Goal: Task Accomplishment & Management: Manage account settings

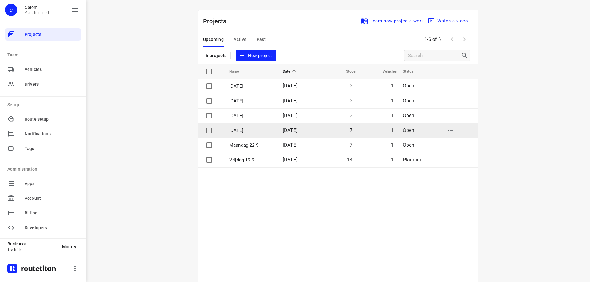
click at [248, 128] on p "[DATE]" at bounding box center [251, 130] width 44 height 7
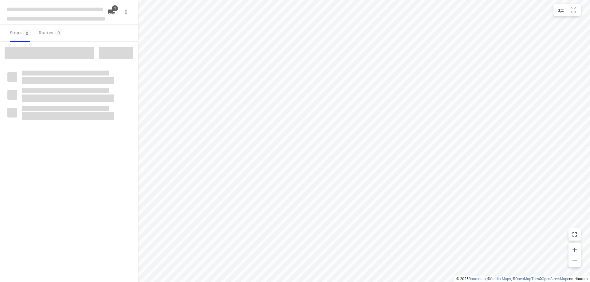
type input "distance"
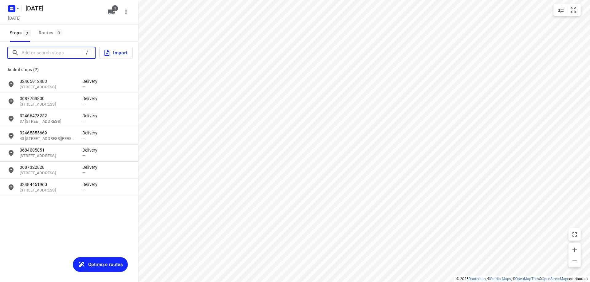
click at [53, 56] on input "Add or search stops" at bounding box center [51, 53] width 61 height 10
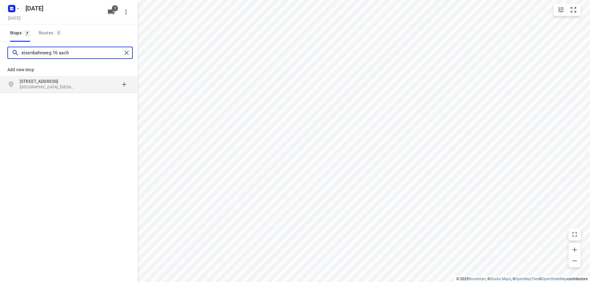
type input "eisenbahnweg 16 aach"
click at [50, 87] on p "[GEOGRAPHIC_DATA], [GEOGRAPHIC_DATA]" at bounding box center [48, 87] width 56 height 6
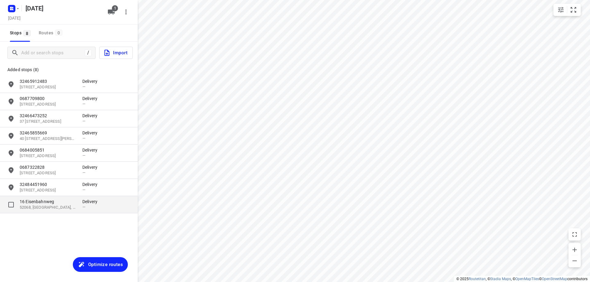
click at [48, 204] on p "16 Eisenbahnweg" at bounding box center [48, 202] width 56 height 6
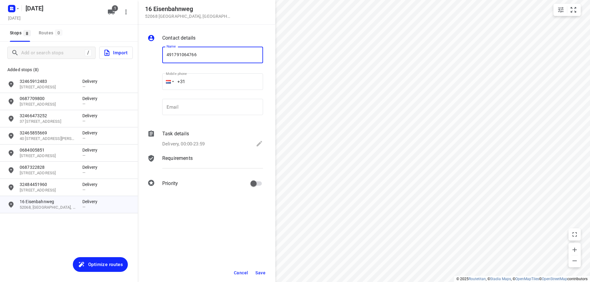
type input "491791064766"
click at [262, 269] on button "Save" at bounding box center [260, 272] width 15 height 11
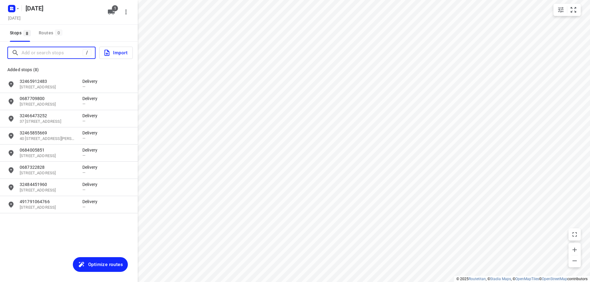
click at [53, 53] on input "Add or search stops" at bounding box center [51, 53] width 61 height 10
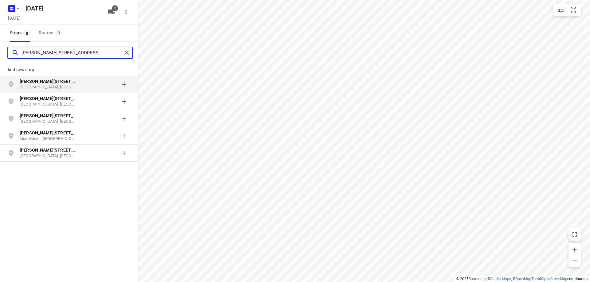
type input "[PERSON_NAME][STREET_ADDRESS]"
click at [86, 83] on div "grid" at bounding box center [106, 84] width 48 height 12
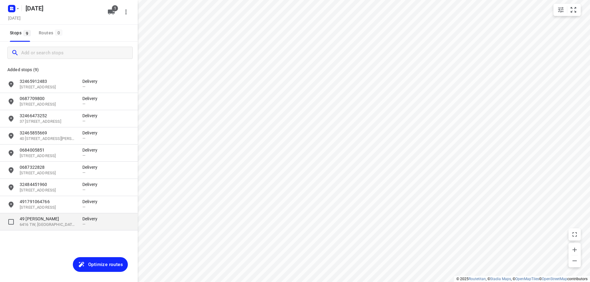
click at [57, 225] on p "6416 TW, [GEOGRAPHIC_DATA], [GEOGRAPHIC_DATA]" at bounding box center [48, 225] width 56 height 6
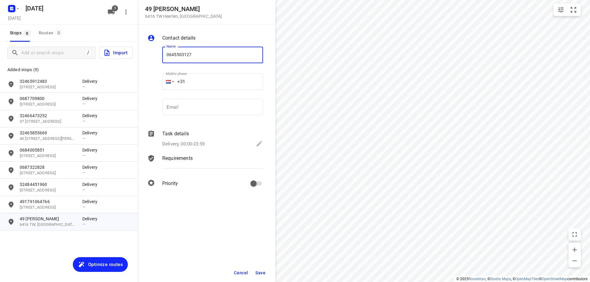
type input "0645503127"
click at [267, 272] on button "Save" at bounding box center [260, 272] width 15 height 11
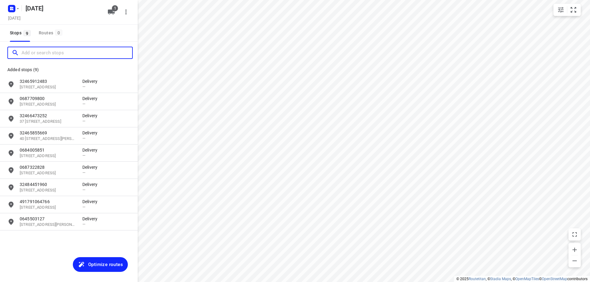
click at [55, 54] on input "Add or search stops" at bounding box center [76, 53] width 111 height 10
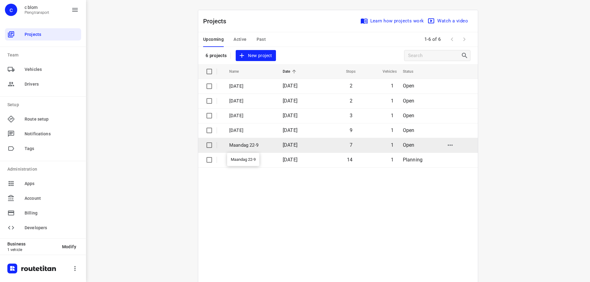
click at [269, 147] on p "Maandag 22-9" at bounding box center [251, 145] width 44 height 7
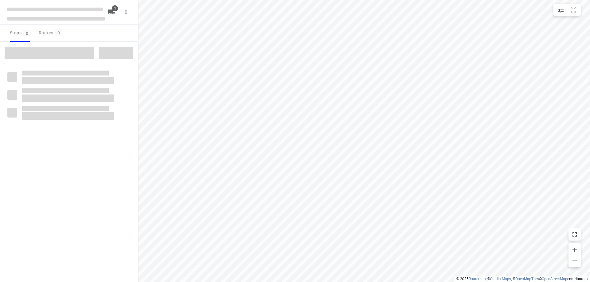
type input "distance"
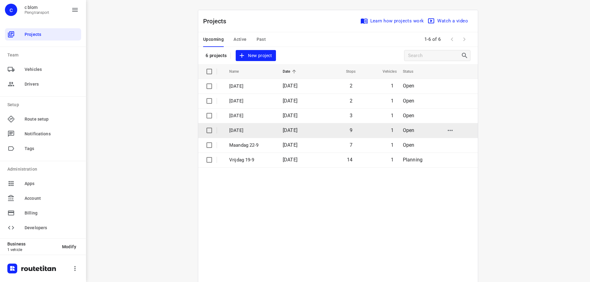
click at [283, 130] on span "[DATE]" at bounding box center [289, 130] width 15 height 6
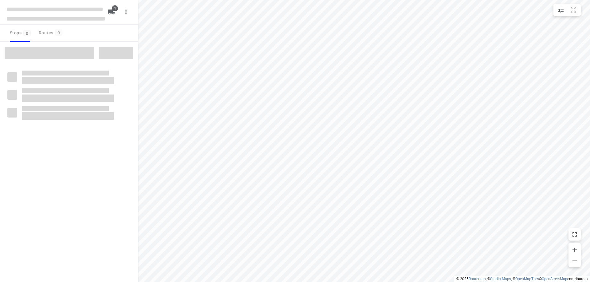
type input "distance"
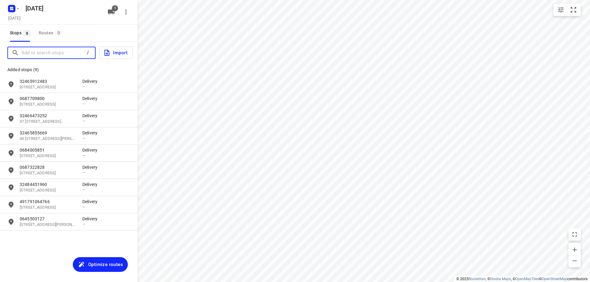
click at [59, 53] on input "Add or search stops" at bounding box center [52, 53] width 63 height 10
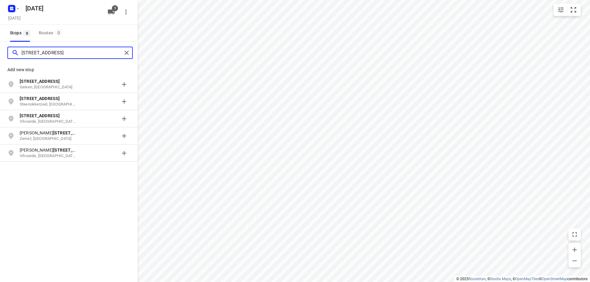
type input "[STREET_ADDRESS]"
click at [77, 81] on p "[STREET_ADDRESS]" at bounding box center [51, 81] width 63 height 6
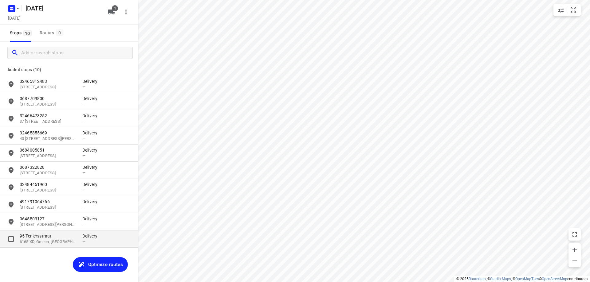
click at [52, 242] on p "6165 XD, Geleen, [GEOGRAPHIC_DATA]" at bounding box center [48, 242] width 56 height 6
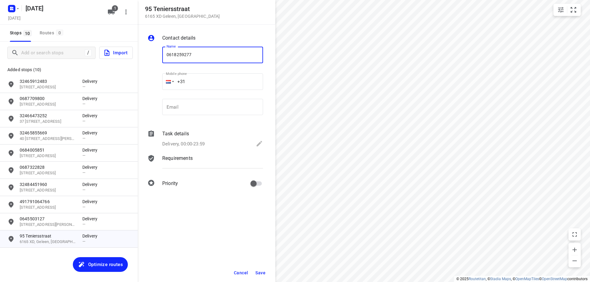
type input "0618259277"
click at [259, 274] on span "Save" at bounding box center [260, 273] width 10 height 5
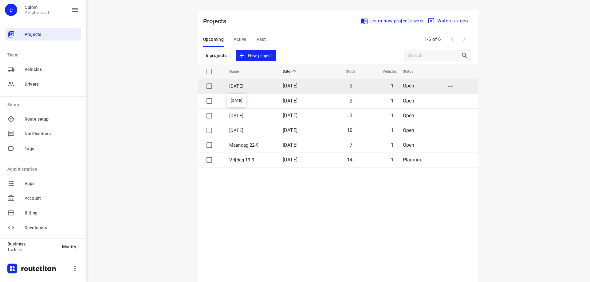
click at [254, 84] on p "[DATE]" at bounding box center [251, 86] width 44 height 7
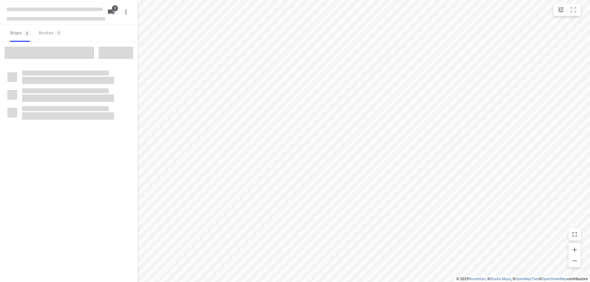
type input "distance"
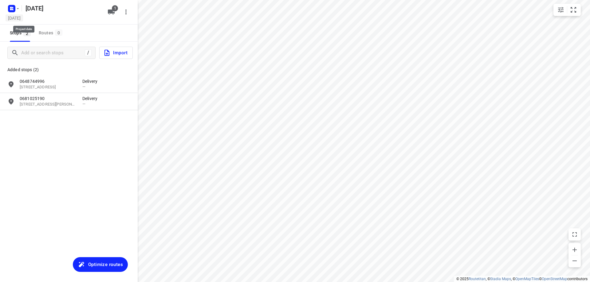
click at [23, 20] on h5 "[DATE]" at bounding box center [15, 17] width 18 height 7
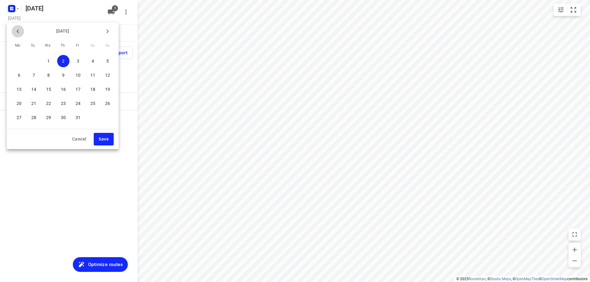
click at [17, 34] on icon "button" at bounding box center [17, 31] width 7 height 7
click at [105, 28] on icon "button" at bounding box center [107, 31] width 7 height 7
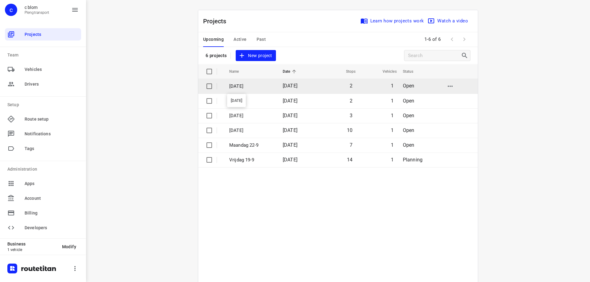
click at [254, 85] on p "[DATE]" at bounding box center [251, 86] width 44 height 7
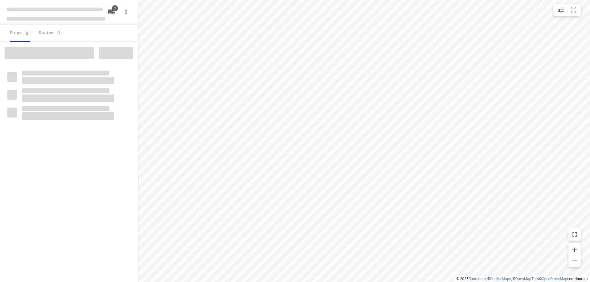
type input "distance"
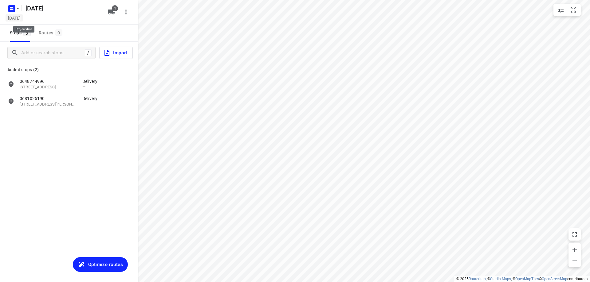
click at [23, 19] on h5 "[DATE]" at bounding box center [15, 17] width 18 height 7
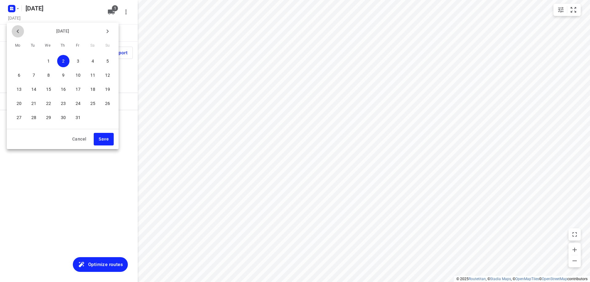
click at [19, 32] on icon "button" at bounding box center [17, 31] width 7 height 7
click at [63, 102] on p "25" at bounding box center [63, 103] width 5 height 6
click at [100, 140] on span "Save" at bounding box center [104, 139] width 10 height 8
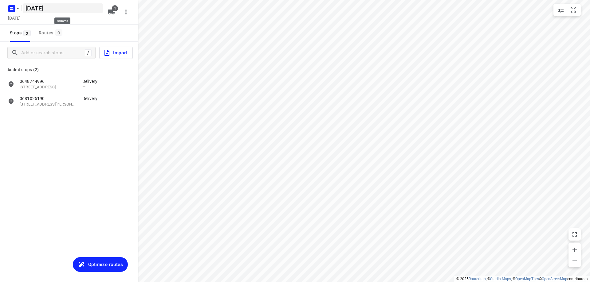
click at [92, 11] on h5 "[DATE]" at bounding box center [63, 8] width 80 height 10
click at [92, 11] on input "[DATE]" at bounding box center [63, 8] width 80 height 10
type input "[DATE]"
click at [95, 34] on div "Stops 2 Routes 0" at bounding box center [69, 33] width 138 height 17
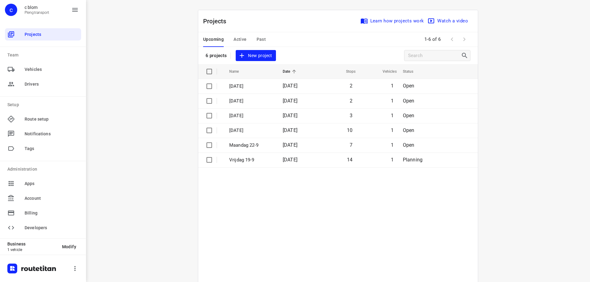
click at [262, 54] on span "New project" at bounding box center [255, 56] width 33 height 8
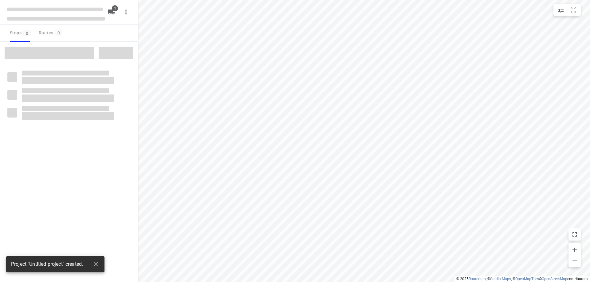
type input "distance"
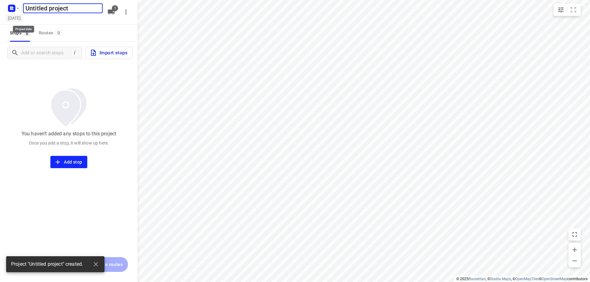
click at [23, 17] on h5 "[DATE]" at bounding box center [15, 17] width 18 height 7
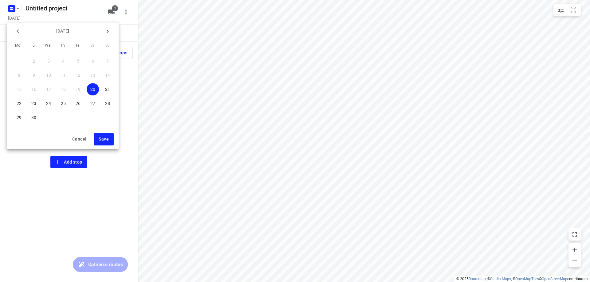
click at [17, 120] on p "29" at bounding box center [19, 118] width 5 height 6
click at [108, 143] on span "Save" at bounding box center [104, 139] width 10 height 8
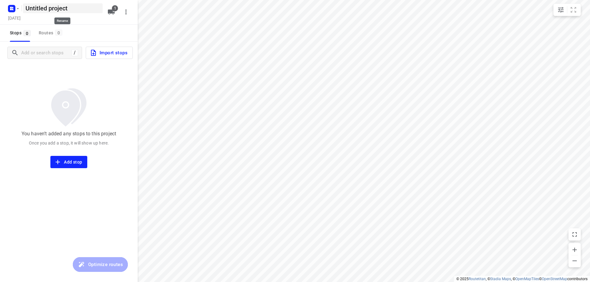
click at [84, 9] on h5 "Untitled project" at bounding box center [63, 8] width 80 height 10
click at [84, 9] on input "Untitled project" at bounding box center [63, 8] width 80 height 10
type input "[DATE]"
click at [91, 37] on div "Stops 0 Routes 0" at bounding box center [69, 33] width 138 height 17
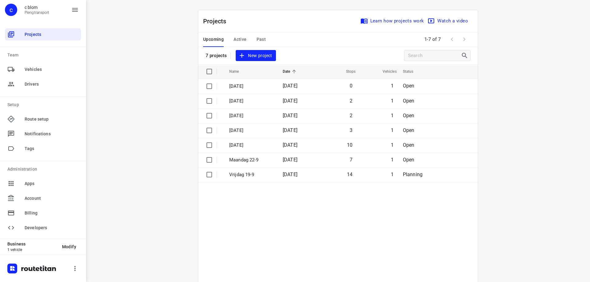
click at [260, 57] on span "New project" at bounding box center [255, 56] width 33 height 8
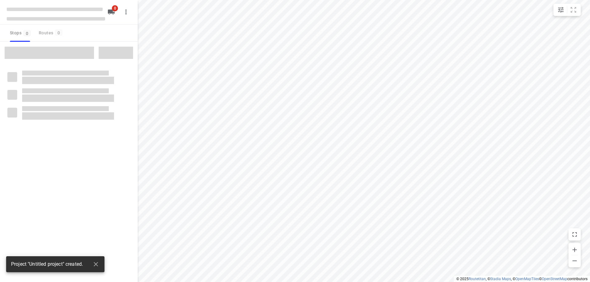
type input "distance"
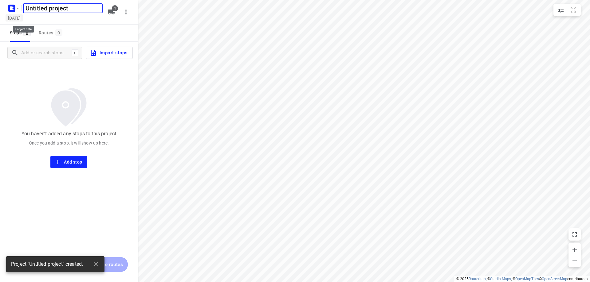
click at [18, 19] on h5 "[DATE]" at bounding box center [15, 17] width 18 height 7
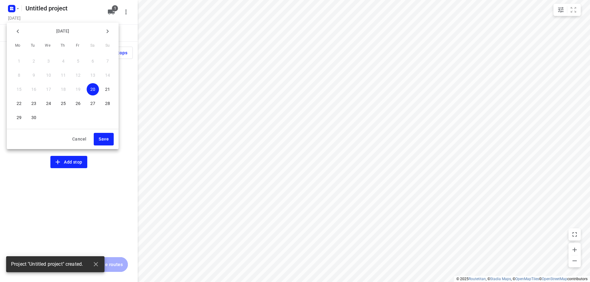
click at [33, 117] on p "30" at bounding box center [33, 118] width 5 height 6
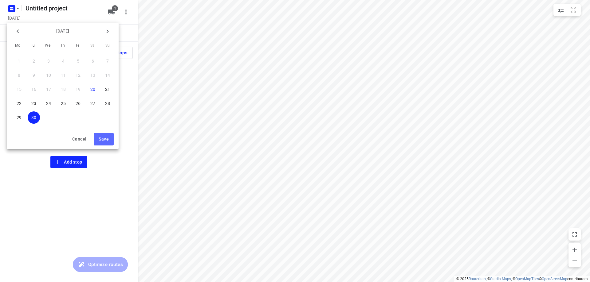
click at [104, 138] on span "Save" at bounding box center [104, 139] width 10 height 8
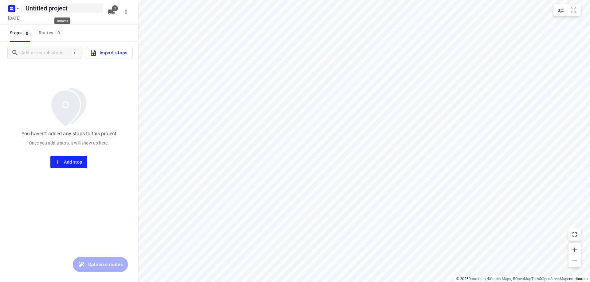
click at [83, 12] on h5 "Untitled project" at bounding box center [63, 8] width 80 height 10
click at [83, 12] on input "Untitled project" at bounding box center [63, 8] width 80 height 10
type input "[DATE]"
click at [85, 21] on div "[DATE]" at bounding box center [56, 18] width 98 height 8
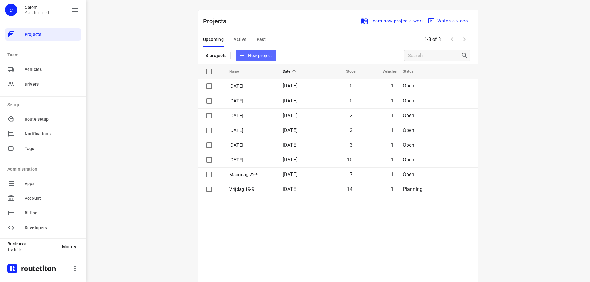
click at [261, 54] on span "New project" at bounding box center [255, 56] width 33 height 8
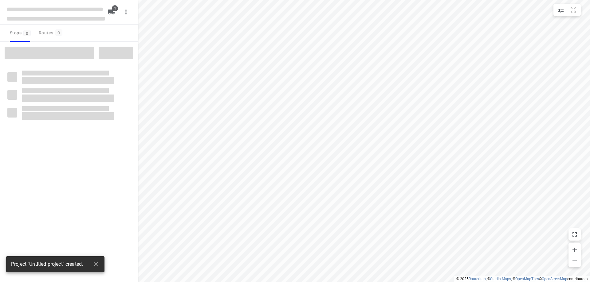
type input "distance"
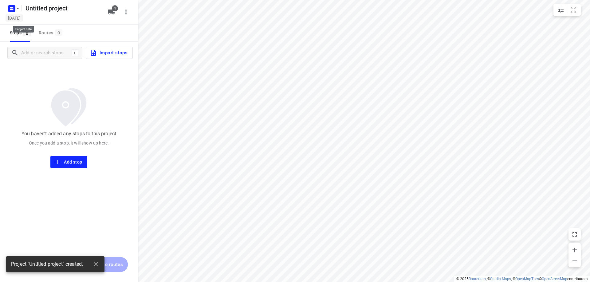
click at [23, 21] on h5 "[DATE]" at bounding box center [15, 17] width 18 height 7
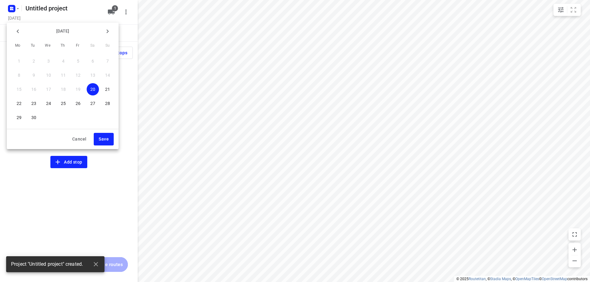
click at [111, 29] on button "button" at bounding box center [107, 31] width 12 height 12
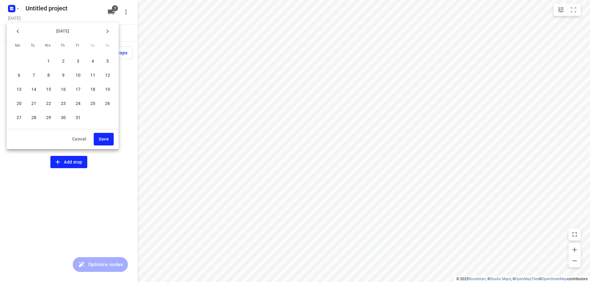
click at [50, 60] on span "1" at bounding box center [48, 61] width 12 height 6
click at [98, 140] on button "Save" at bounding box center [104, 139] width 20 height 13
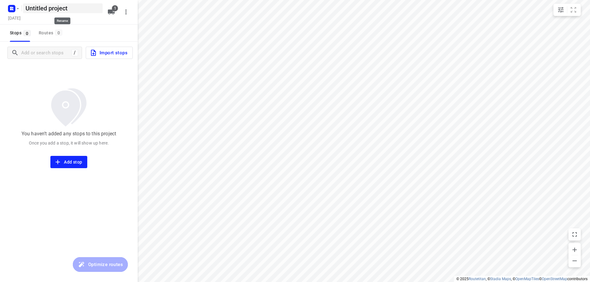
click at [79, 8] on h5 "Untitled project" at bounding box center [63, 8] width 80 height 10
click at [79, 8] on input "Untitled project" at bounding box center [63, 8] width 80 height 10
type input "[DATE]"
click at [85, 37] on div "Stops 0 Routes 0" at bounding box center [69, 33] width 138 height 17
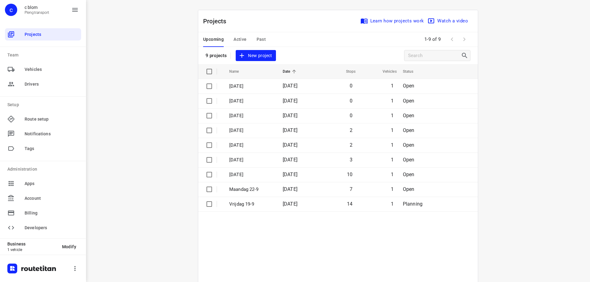
click at [256, 56] on span "New project" at bounding box center [255, 56] width 33 height 8
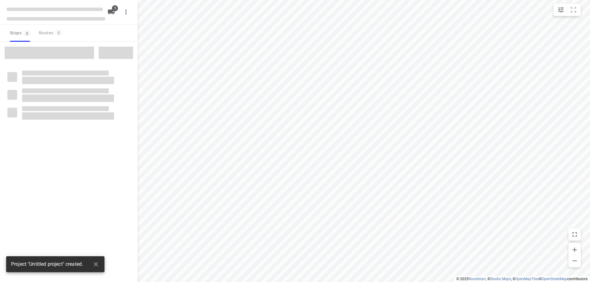
type input "distance"
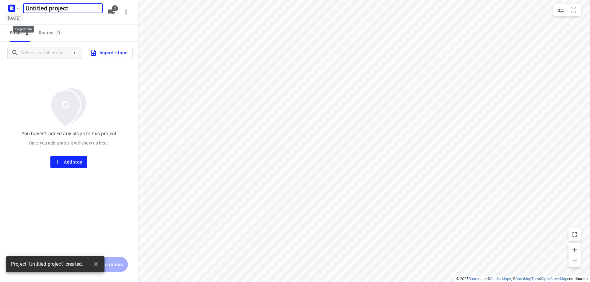
click at [22, 20] on h5 "[DATE]" at bounding box center [15, 17] width 18 height 7
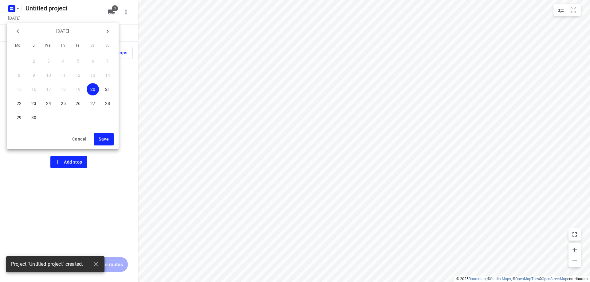
click at [109, 29] on icon "button" at bounding box center [107, 31] width 7 height 7
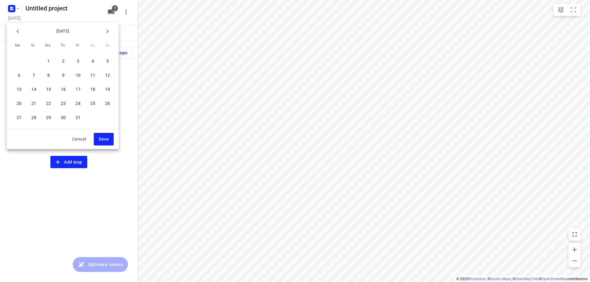
click at [63, 59] on p "2" at bounding box center [63, 61] width 2 height 6
click at [99, 139] on span "Save" at bounding box center [104, 139] width 10 height 8
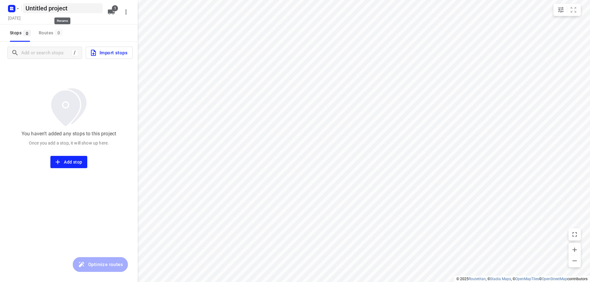
click at [78, 10] on h5 "Untitled project" at bounding box center [63, 8] width 80 height 10
click at [78, 10] on input "Untitled project" at bounding box center [63, 8] width 80 height 10
type input "[DATE]"
click at [81, 23] on div "[DATE] ​ [DATE] 1" at bounding box center [69, 12] width 138 height 25
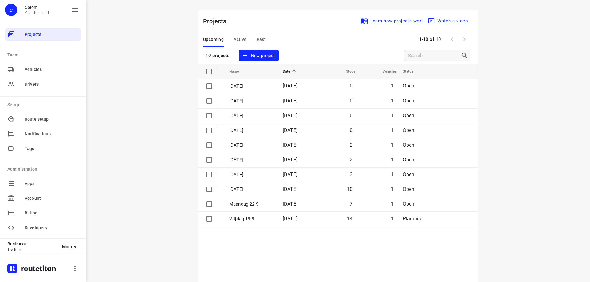
click at [260, 56] on span "New project" at bounding box center [258, 56] width 33 height 8
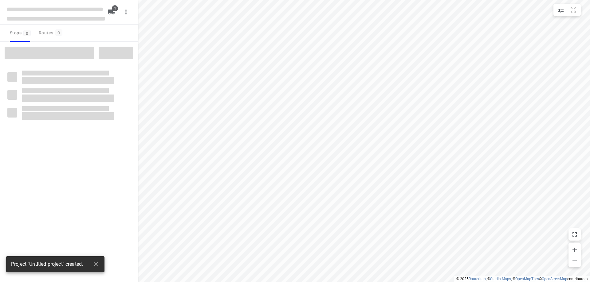
type input "distance"
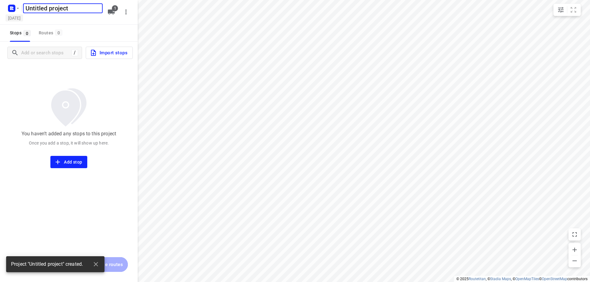
click at [17, 18] on h5 "[DATE]" at bounding box center [15, 17] width 18 height 7
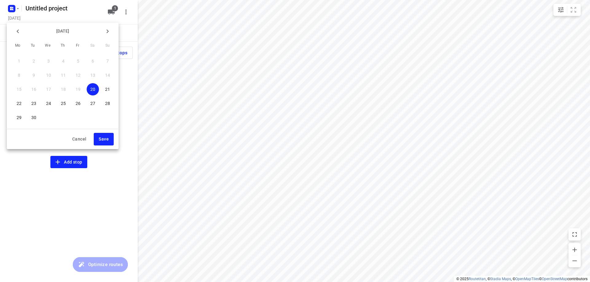
click at [108, 30] on icon "button" at bounding box center [107, 31] width 7 height 7
click at [77, 62] on p "3" at bounding box center [78, 61] width 2 height 6
click at [103, 141] on span "Save" at bounding box center [104, 139] width 10 height 8
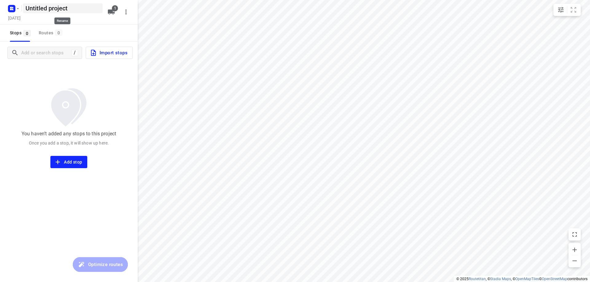
click at [85, 3] on h5 "Untitled project" at bounding box center [63, 8] width 80 height 10
click at [85, 3] on input "Untitled project" at bounding box center [63, 8] width 80 height 10
type input "[DATE]"
click at [80, 25] on div "Stops 0 Routes 0" at bounding box center [69, 33] width 138 height 17
